Goal: Transaction & Acquisition: Purchase product/service

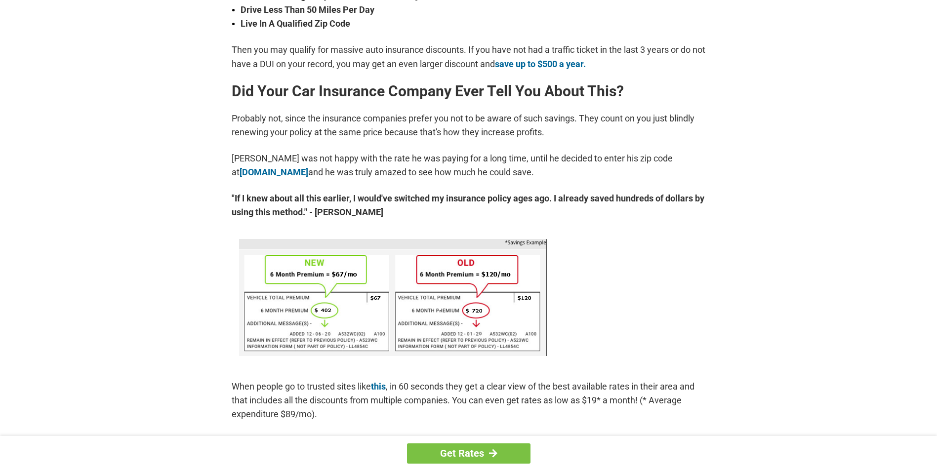
scroll to position [460, 0]
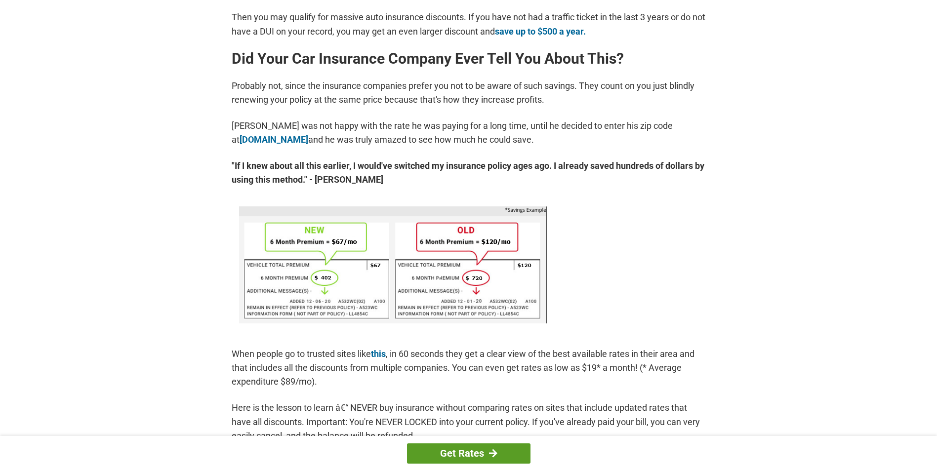
click at [481, 450] on link "Get Rates" at bounding box center [469, 454] width 124 height 20
